Goal: Information Seeking & Learning: Learn about a topic

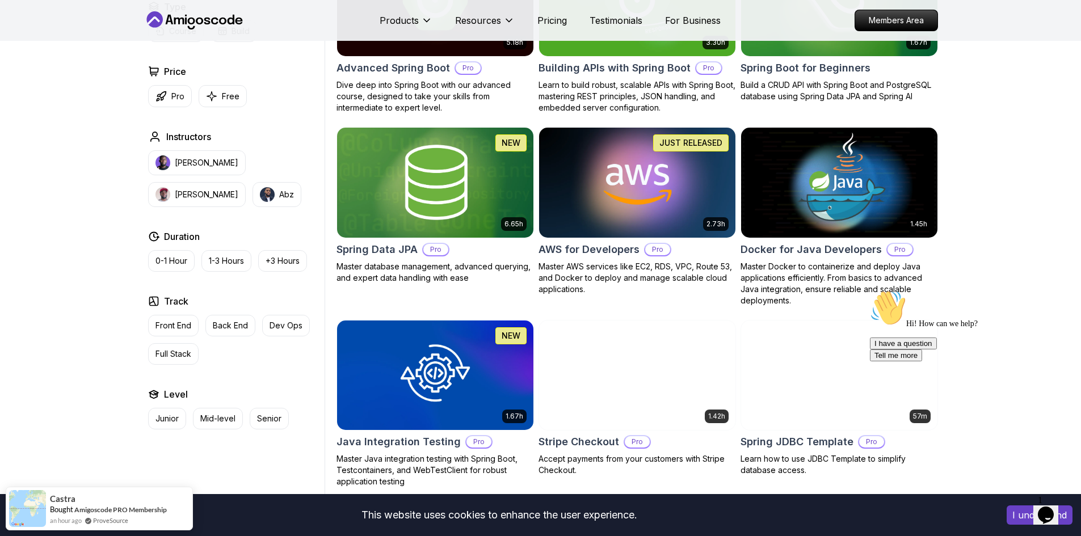
scroll to position [397, 0]
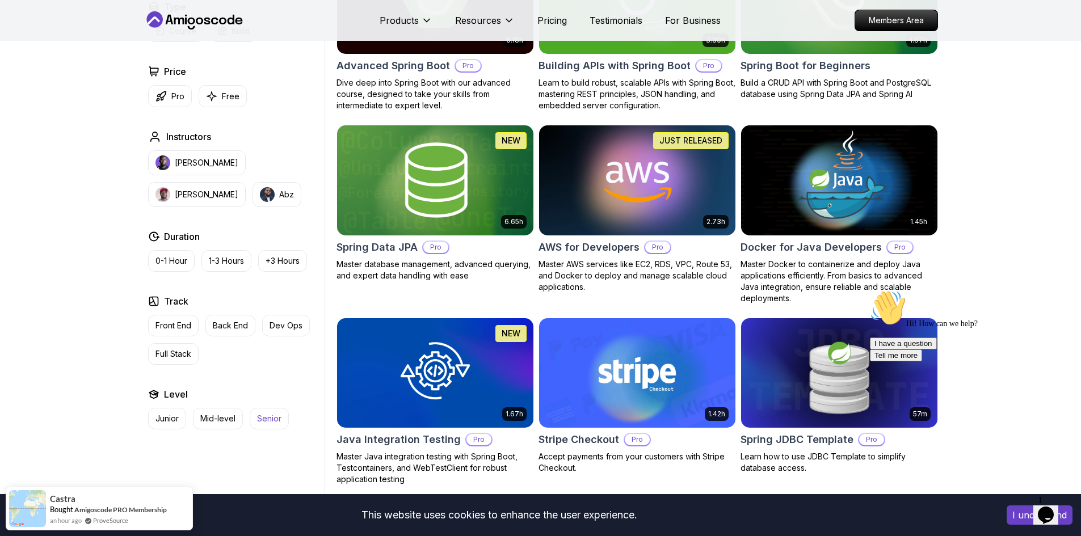
click at [260, 420] on p "Senior" at bounding box center [269, 418] width 24 height 11
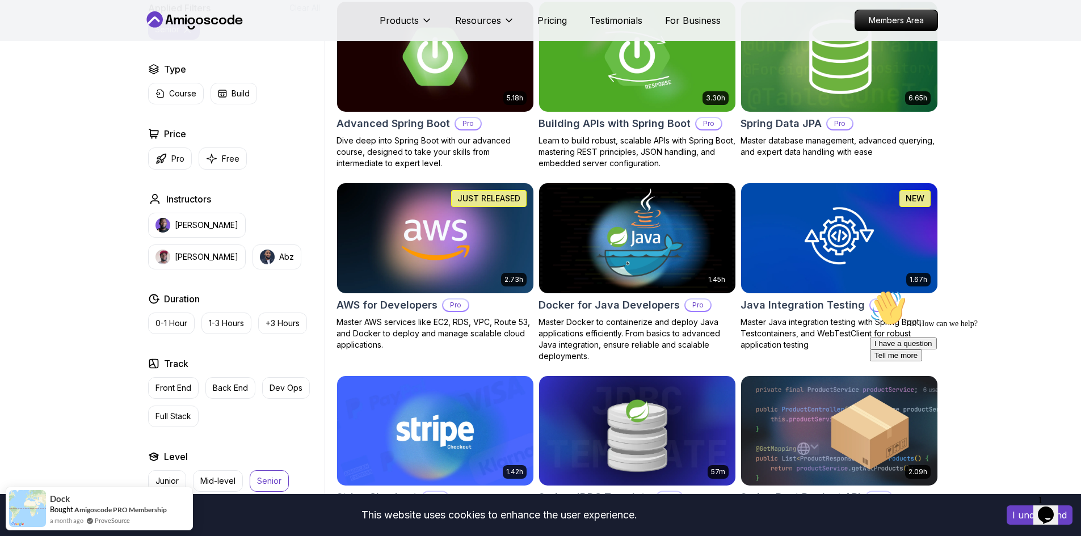
scroll to position [340, 0]
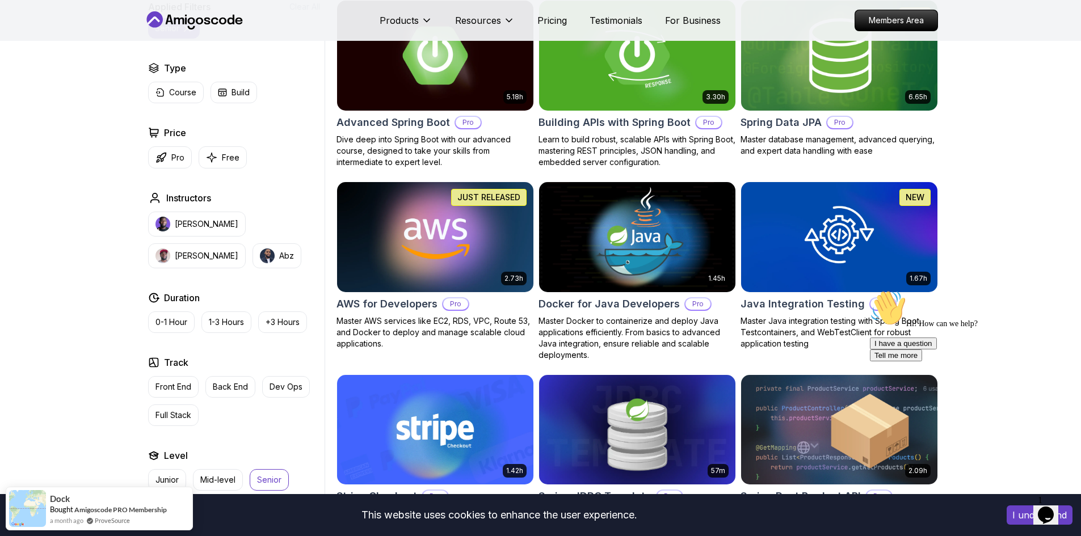
click at [870, 290] on icon "Chat attention grabber" at bounding box center [870, 290] width 0 height 0
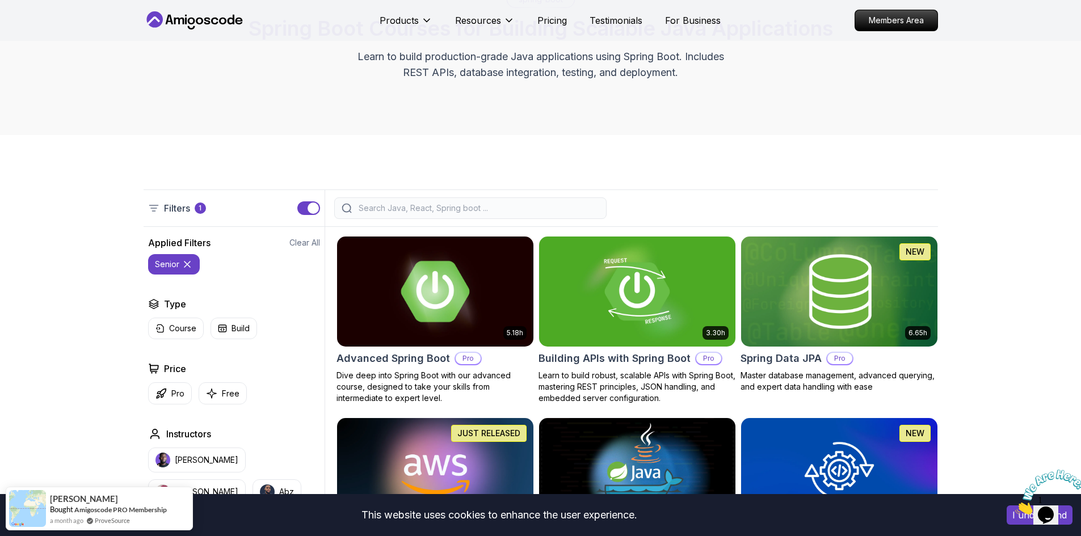
scroll to position [170, 0]
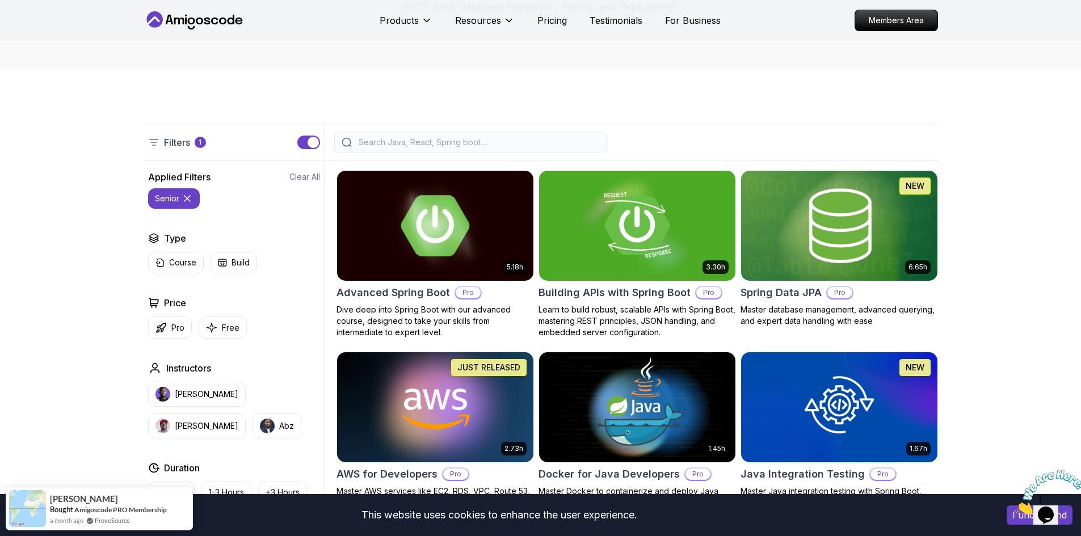
click at [402, 260] on img at bounding box center [435, 225] width 206 height 115
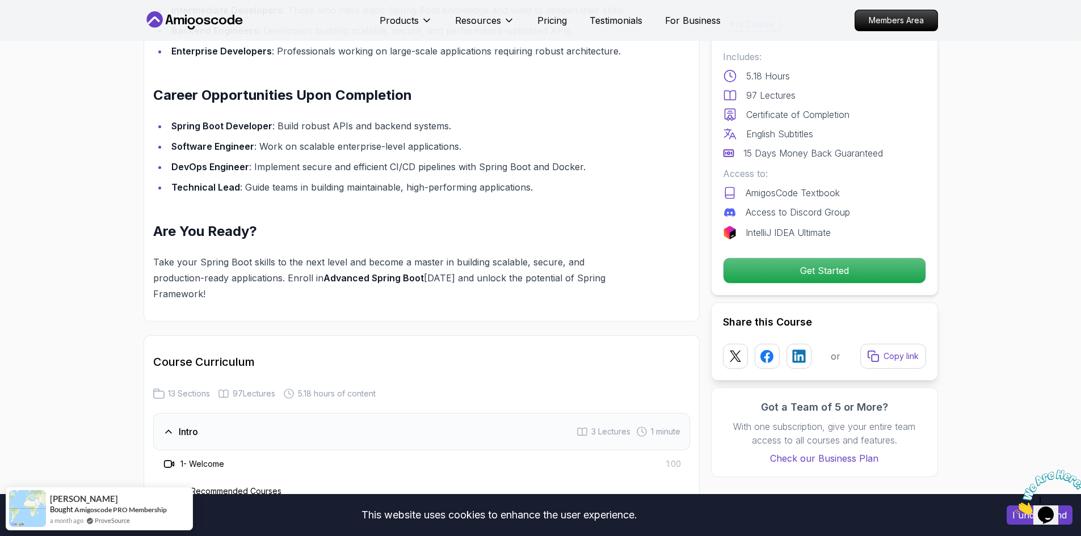
scroll to position [1191, 0]
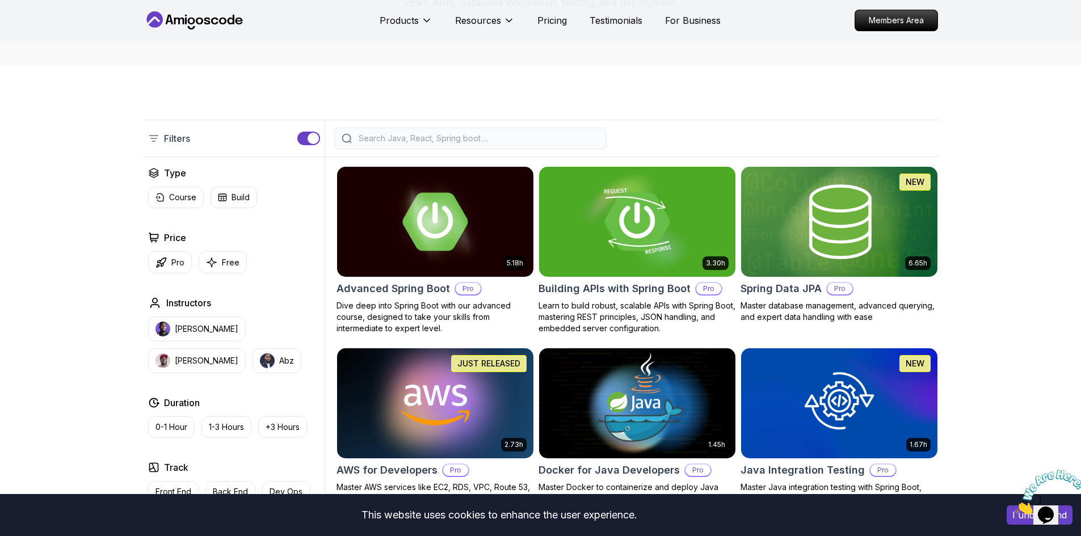
scroll to position [170, 0]
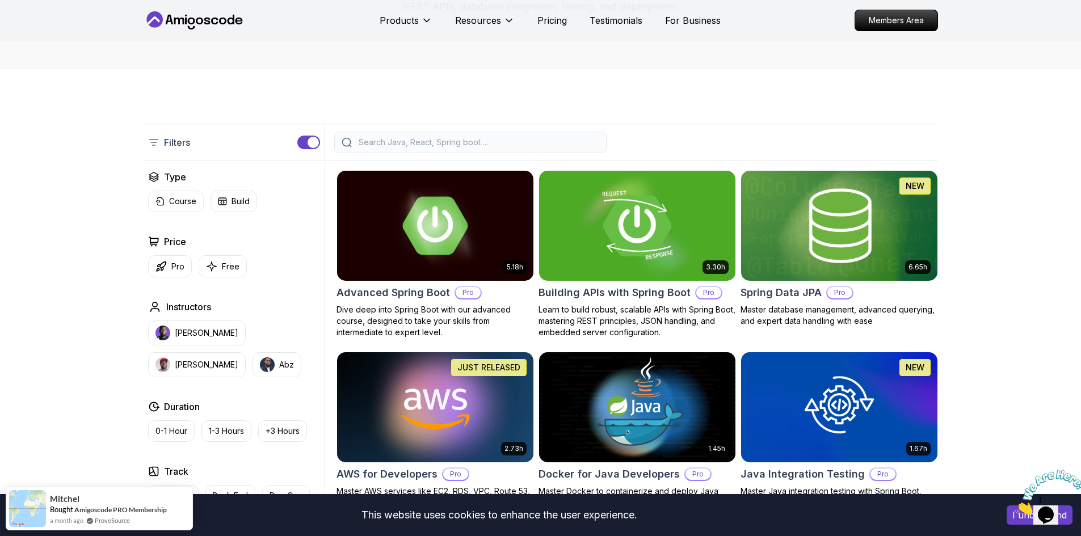
click at [640, 231] on img at bounding box center [637, 225] width 206 height 115
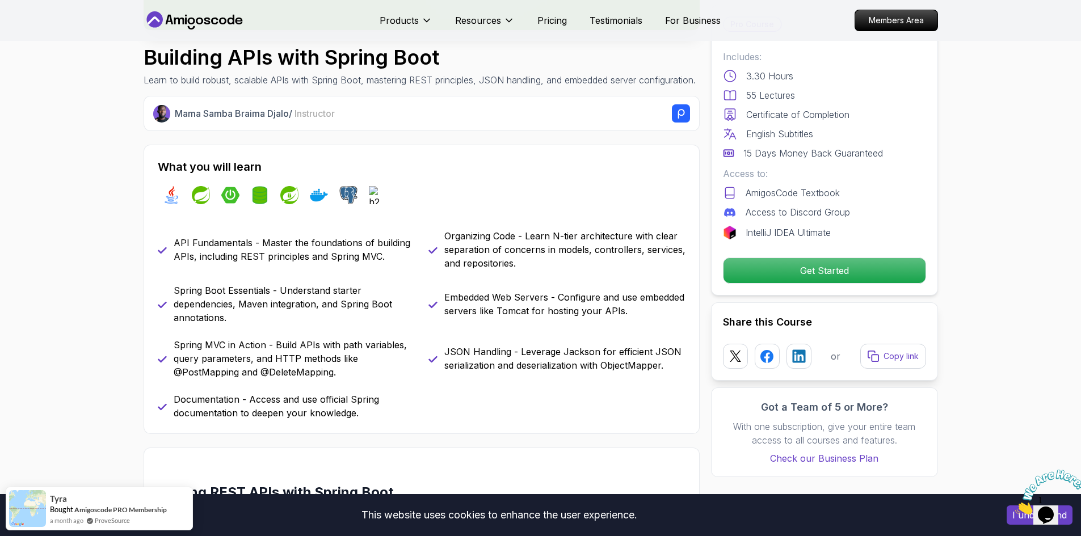
scroll to position [397, 0]
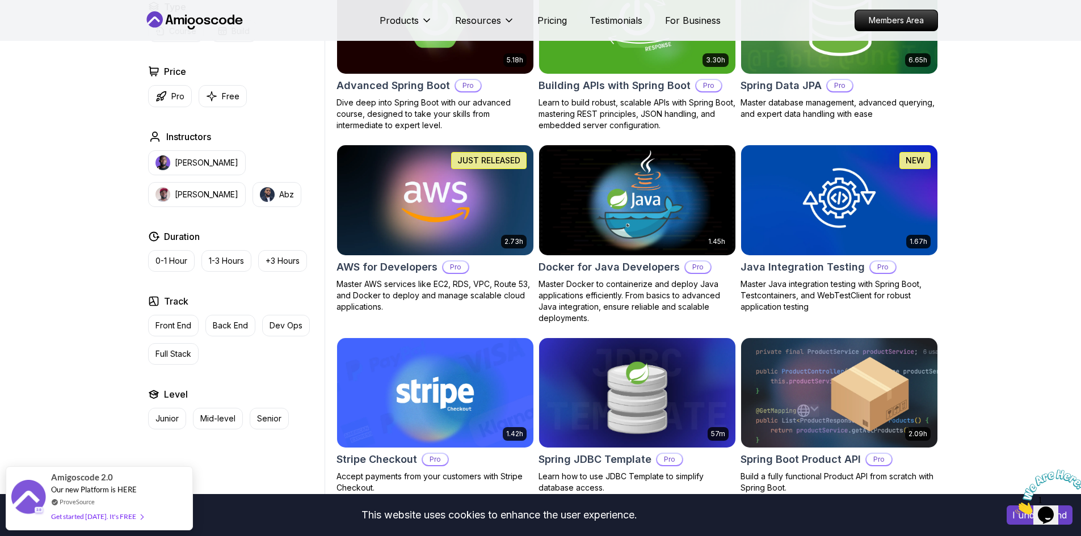
scroll to position [397, 0]
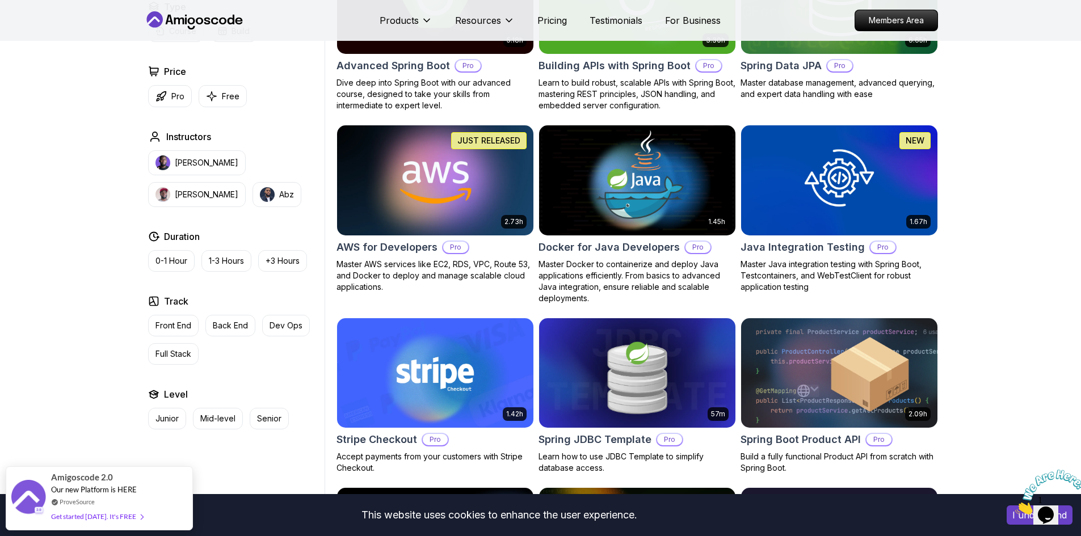
click at [405, 209] on img at bounding box center [435, 180] width 206 height 115
